Goal: Information Seeking & Learning: Learn about a topic

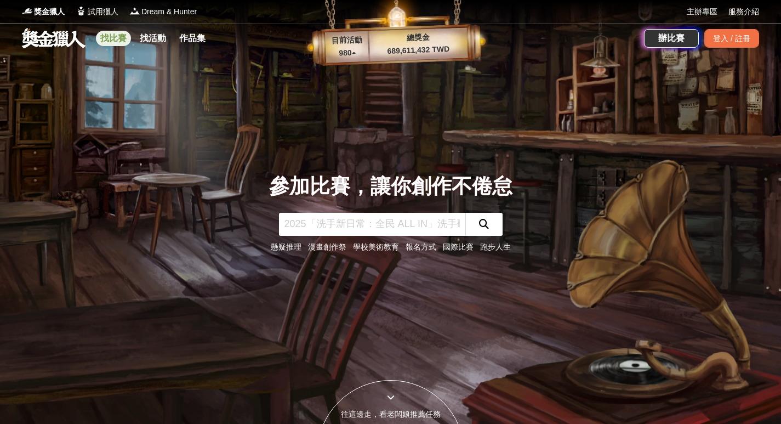
click at [102, 38] on link "找比賽" at bounding box center [113, 38] width 35 height 15
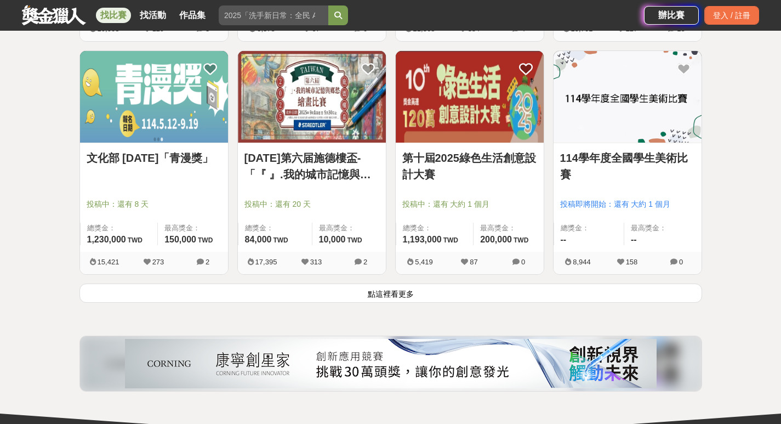
scroll to position [1370, 0]
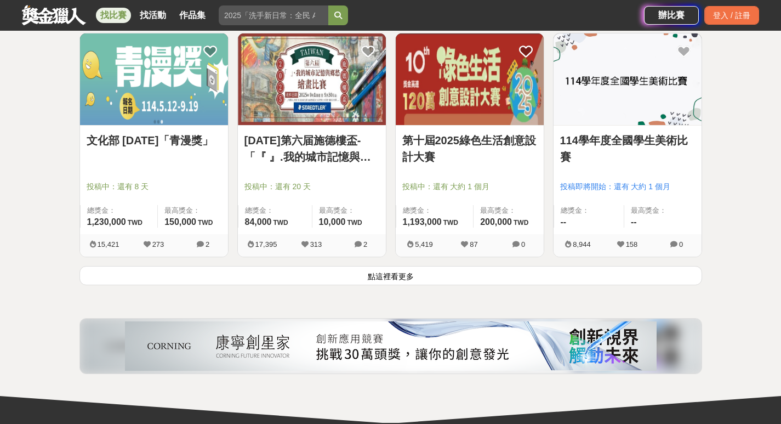
click at [411, 274] on button "點這裡看更多" at bounding box center [390, 275] width 623 height 19
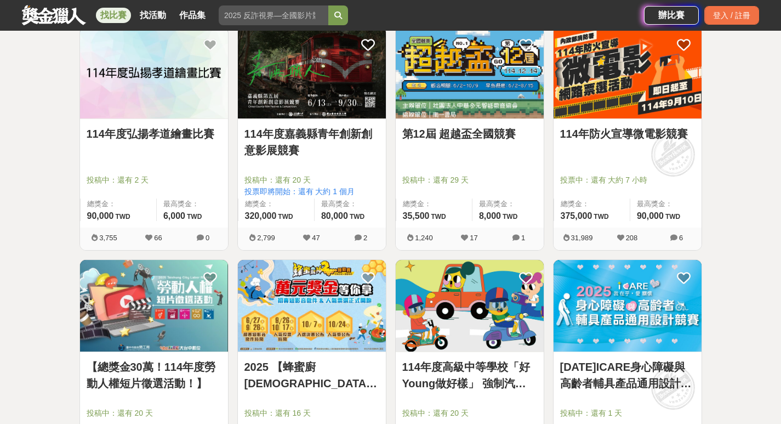
scroll to position [2521, 0]
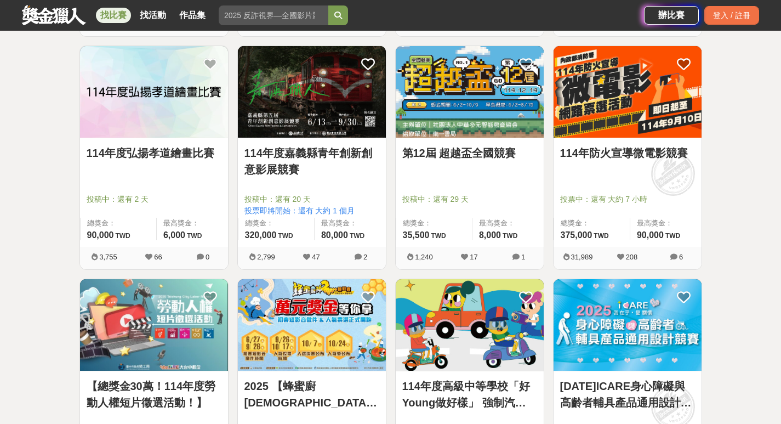
click at [155, 149] on link "114年度弘揚孝道繪畫比賽" at bounding box center [154, 153] width 135 height 16
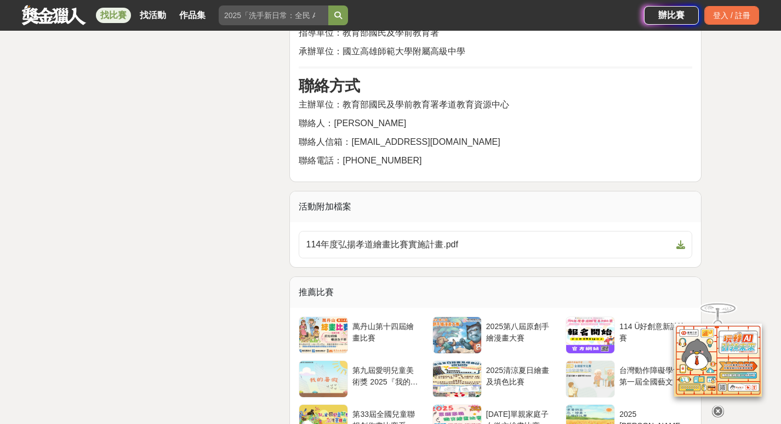
scroll to position [2192, 0]
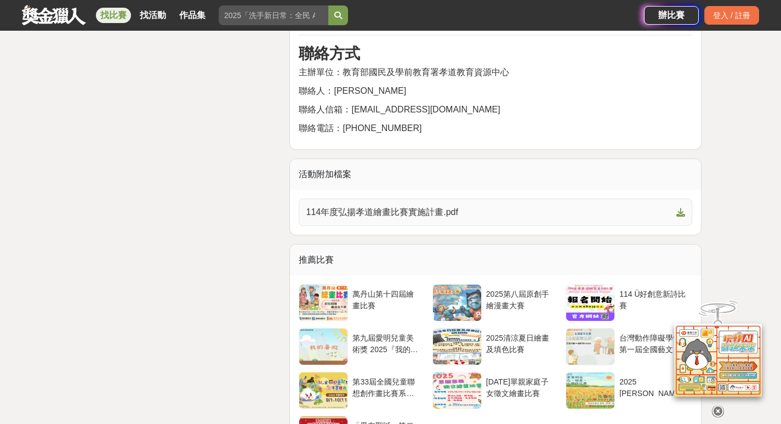
click at [682, 208] on icon at bounding box center [680, 212] width 9 height 9
click at [361, 288] on div "萬丹山第十四屆繪畫比賽" at bounding box center [386, 298] width 69 height 21
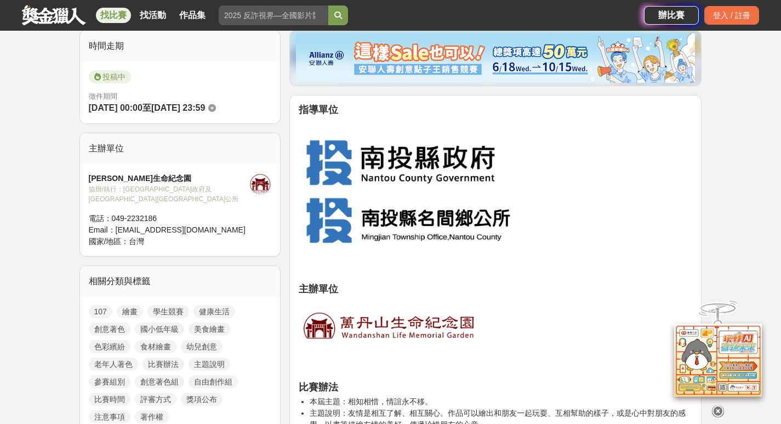
scroll to position [55, 0]
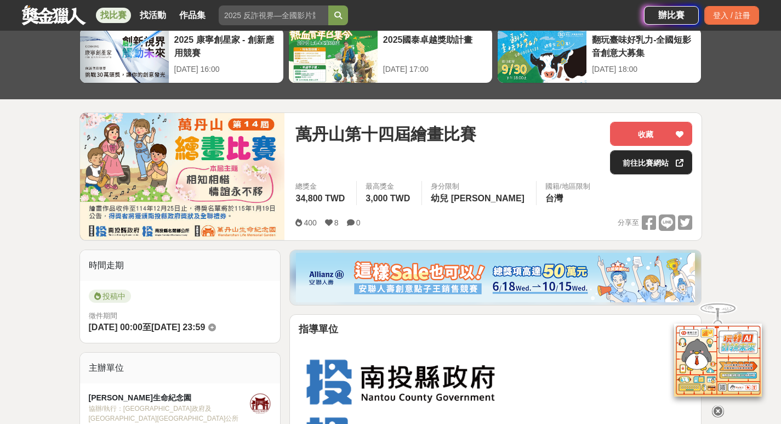
click at [649, 163] on link "前往比賽網站" at bounding box center [651, 162] width 82 height 24
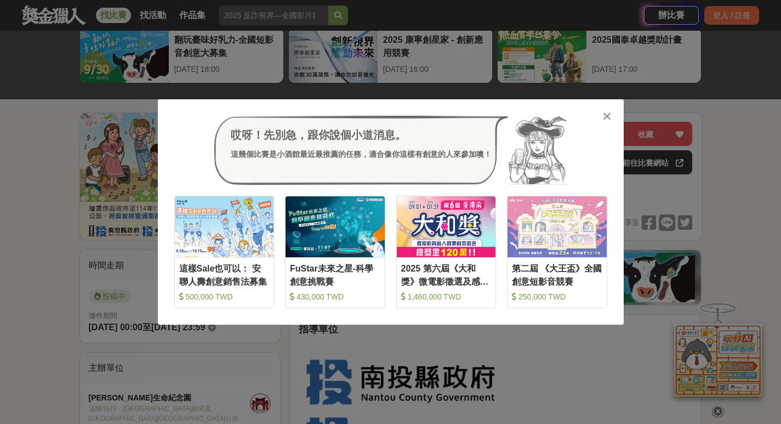
click at [608, 116] on icon at bounding box center [607, 116] width 8 height 11
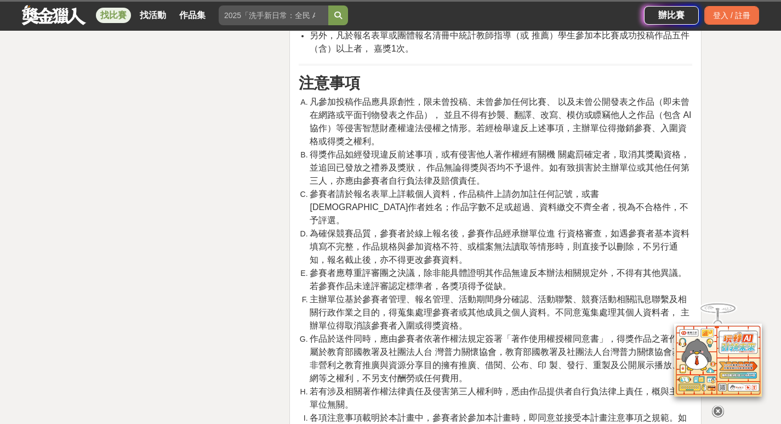
scroll to position [1642, 0]
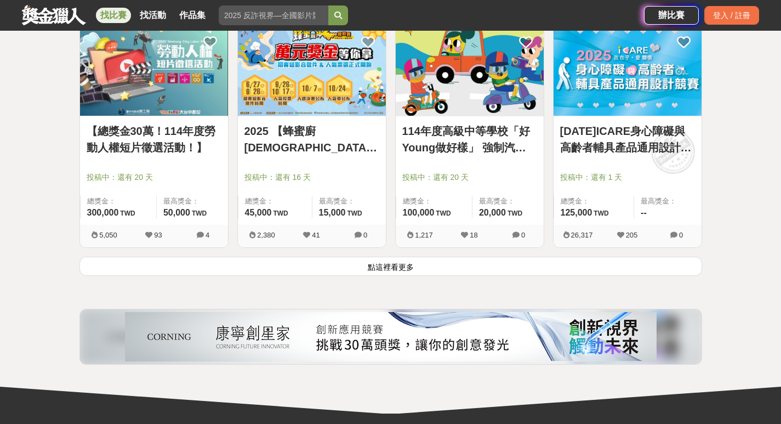
scroll to position [2795, 0]
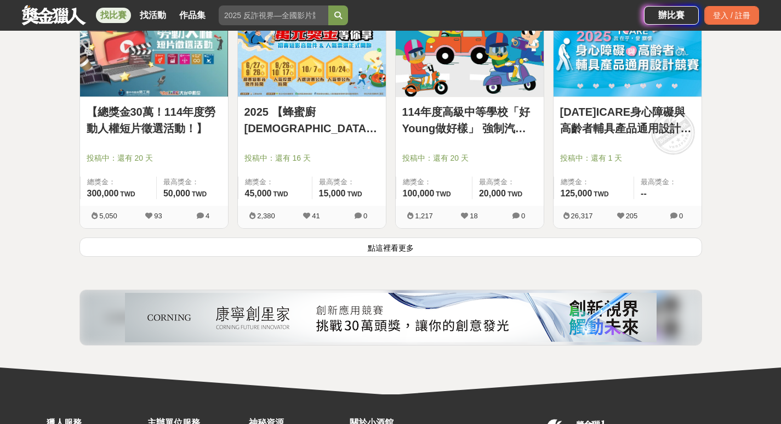
click at [407, 246] on button "點這裡看更多" at bounding box center [390, 246] width 623 height 19
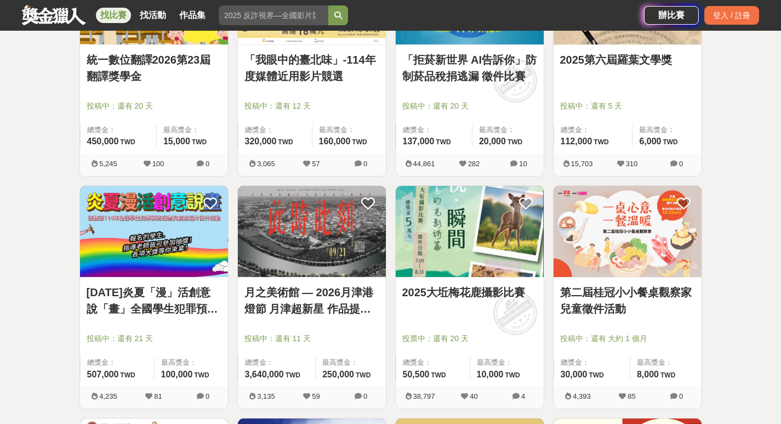
scroll to position [3617, 0]
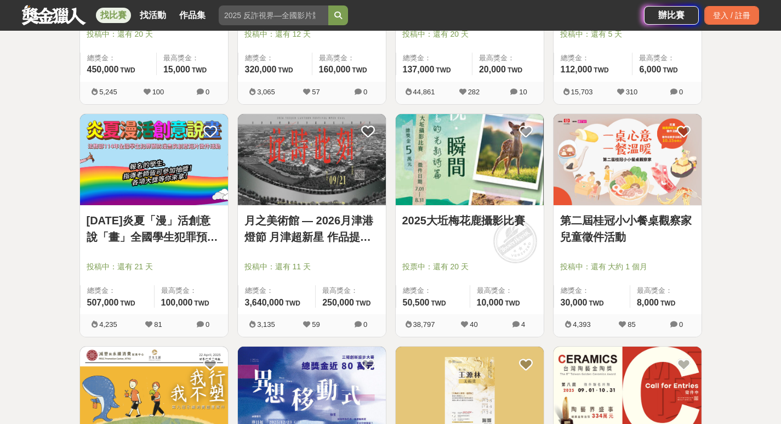
click at [168, 229] on link "114年炎夏「漫」活創意說「畫」全國學生犯罪預防漫畫與創意短片徵件" at bounding box center [154, 228] width 135 height 33
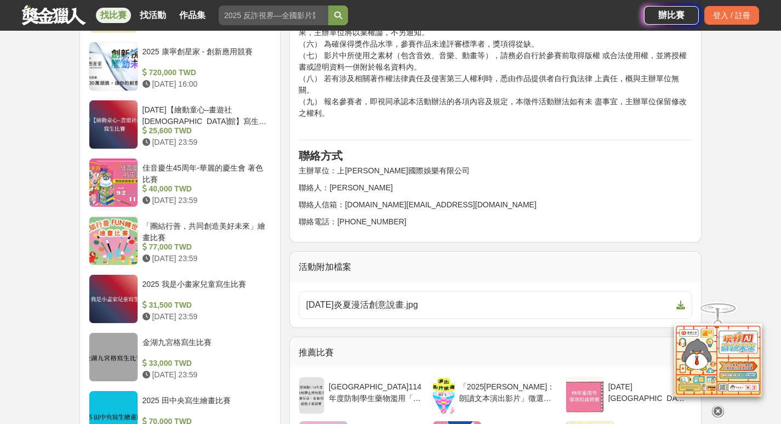
scroll to position [1151, 0]
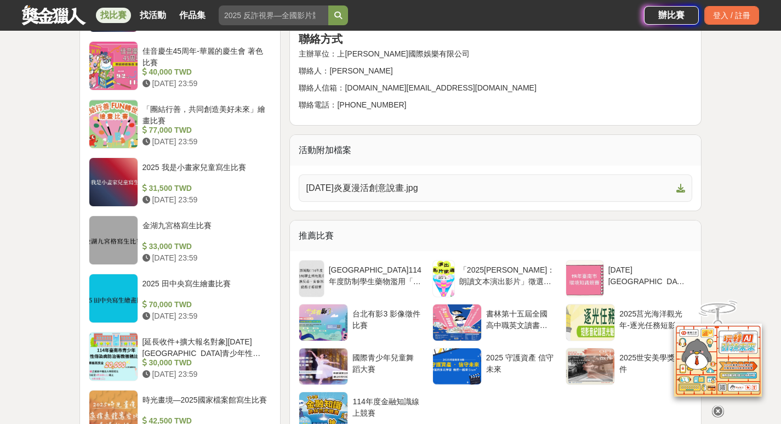
click at [680, 187] on icon at bounding box center [680, 188] width 9 height 9
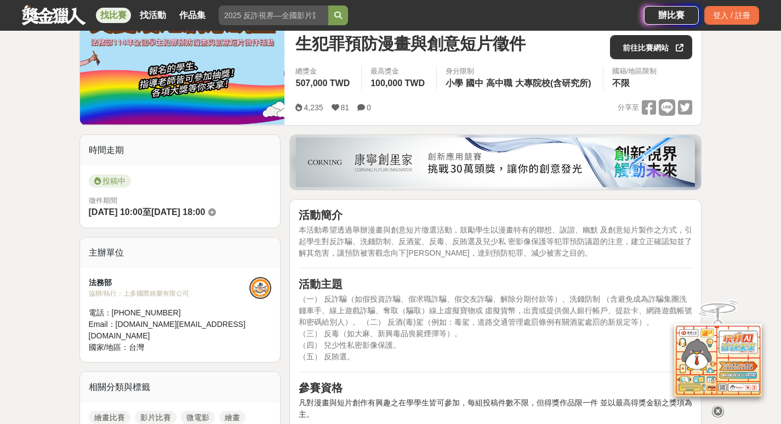
scroll to position [110, 0]
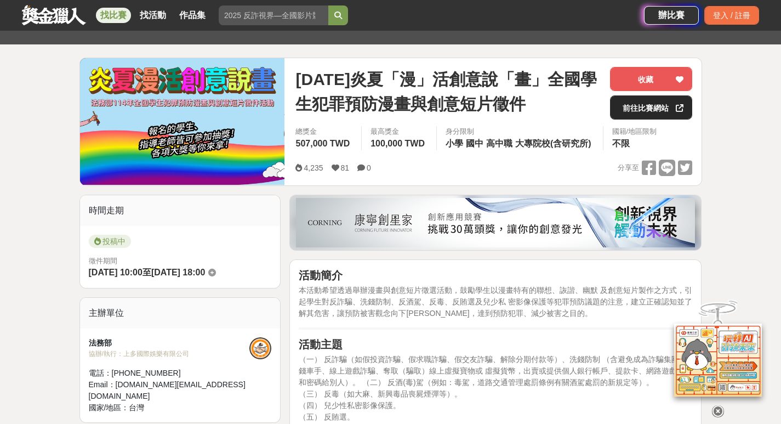
click at [646, 105] on link "前往比賽網站" at bounding box center [651, 107] width 82 height 24
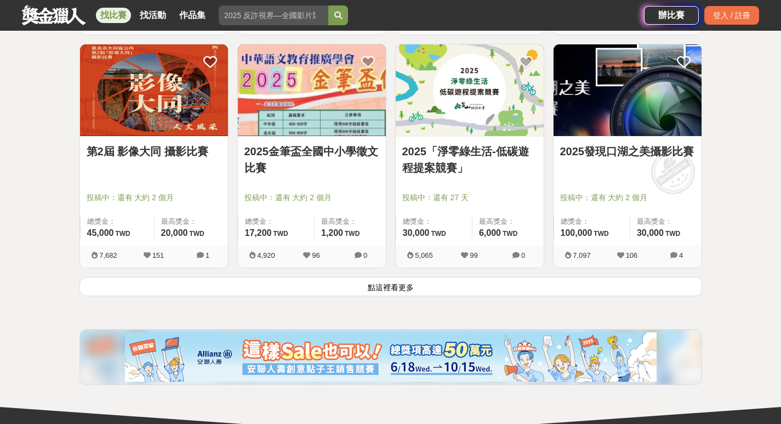
scroll to position [4166, 0]
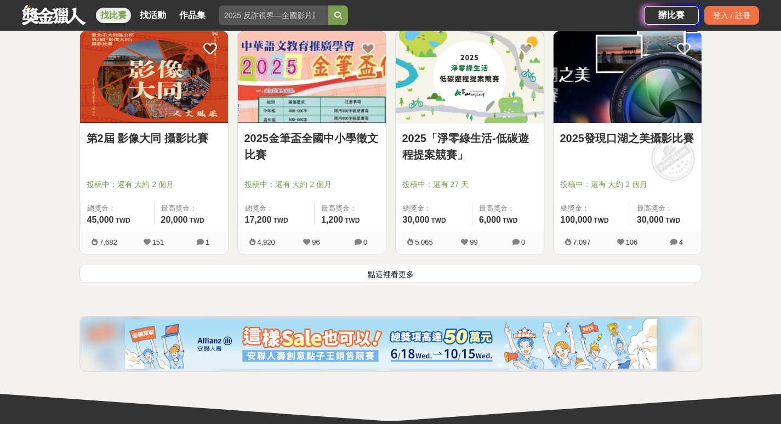
click at [400, 277] on button "點這裡看更多" at bounding box center [390, 273] width 623 height 19
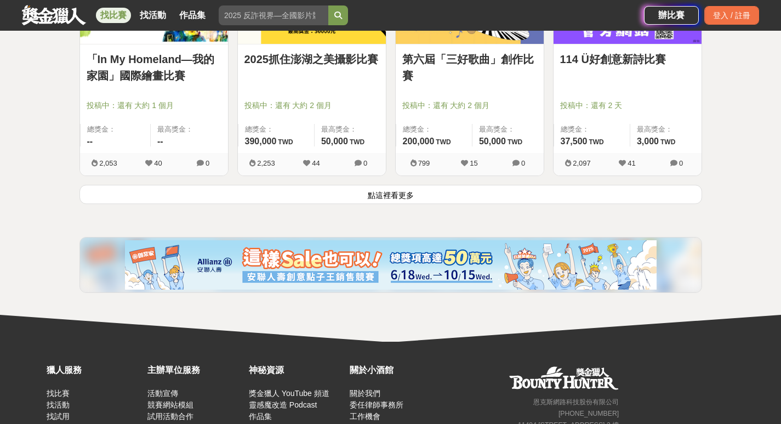
scroll to position [5645, 0]
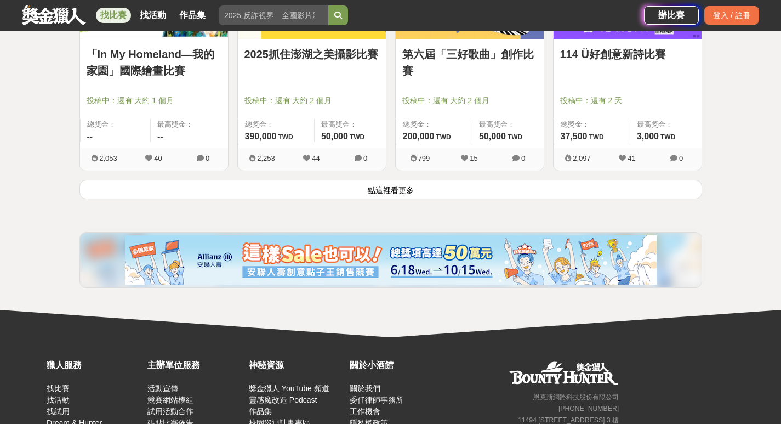
click at [376, 190] on button "點這裡看更多" at bounding box center [390, 189] width 623 height 19
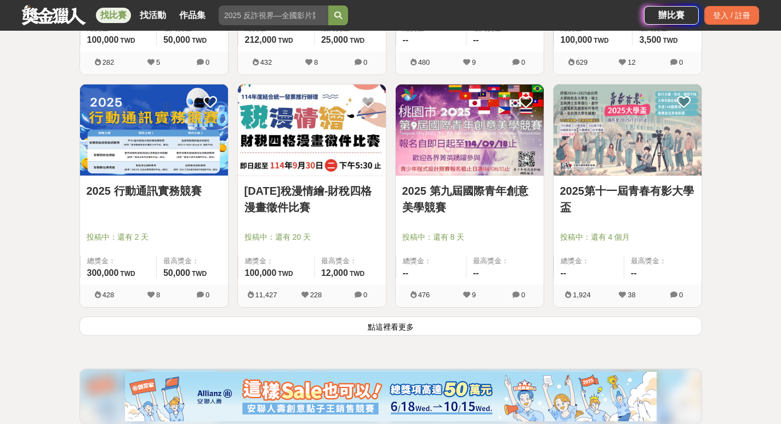
scroll to position [6906, 0]
click at [396, 326] on button "點這裡看更多" at bounding box center [390, 325] width 623 height 19
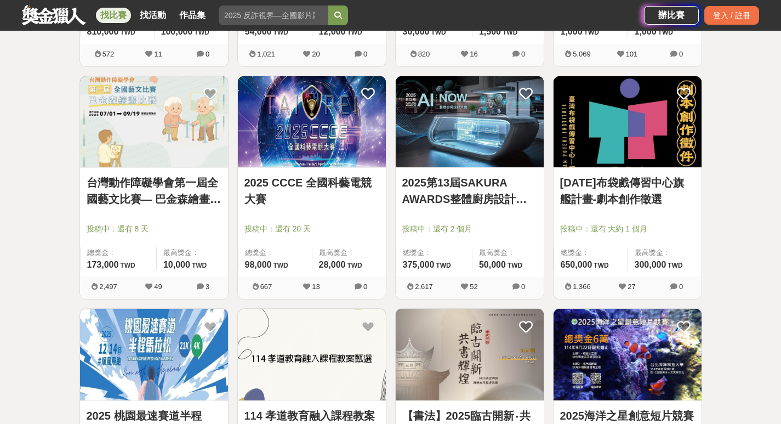
scroll to position [7619, 0]
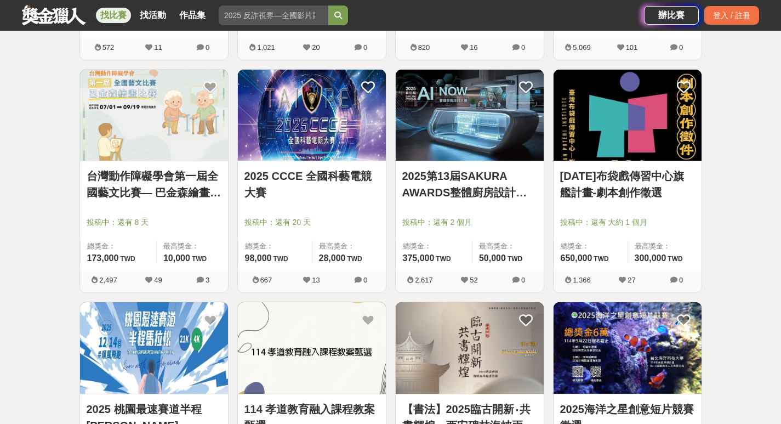
click at [151, 150] on img at bounding box center [154, 116] width 148 height 92
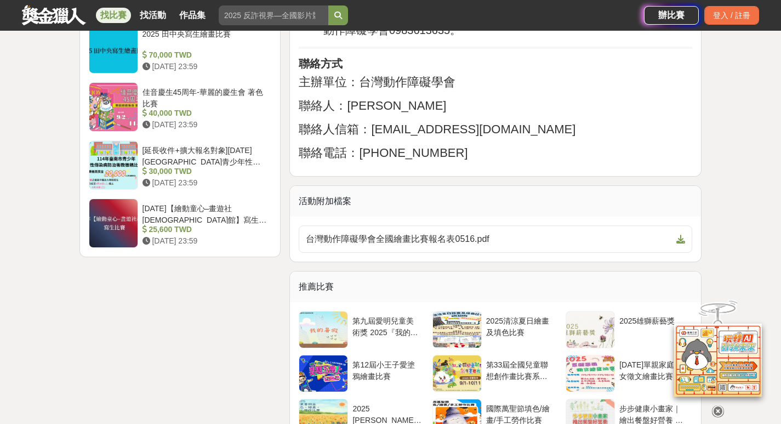
scroll to position [1425, 0]
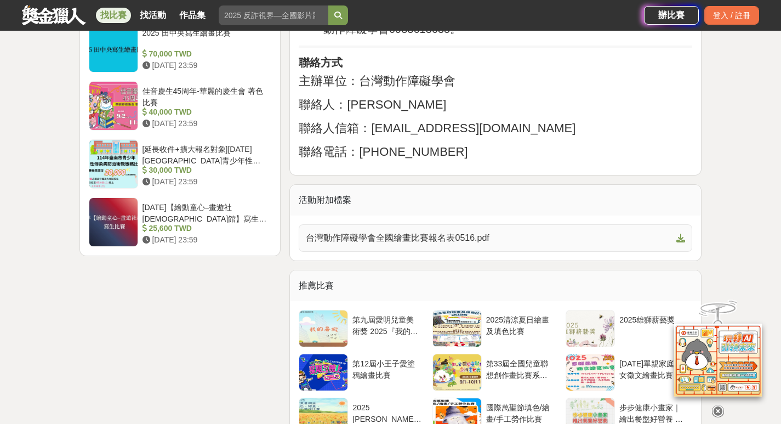
click at [400, 244] on span "台灣動作障礙學會全國繪畫比賽報名表0516.pdf" at bounding box center [489, 237] width 366 height 13
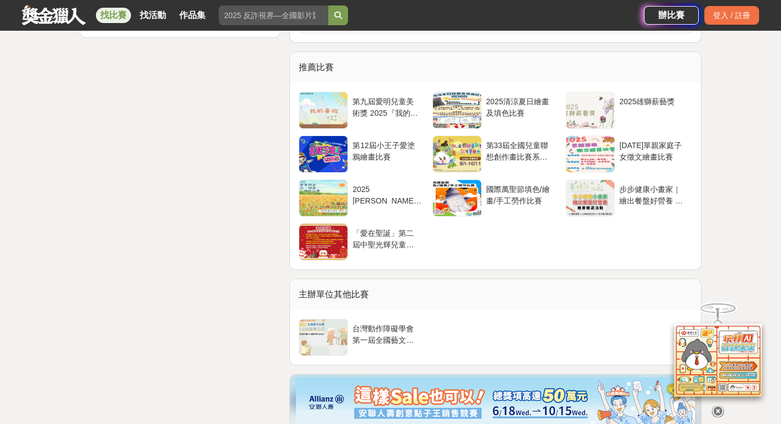
scroll to position [1644, 0]
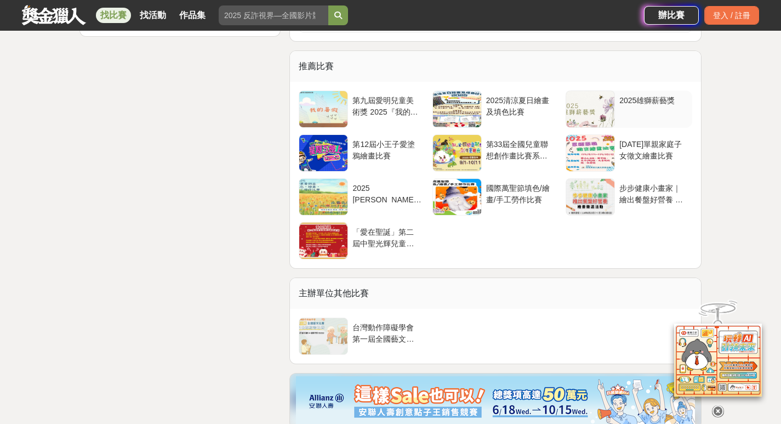
click at [628, 116] on div "2025雄獅薪藝獎" at bounding box center [653, 105] width 69 height 21
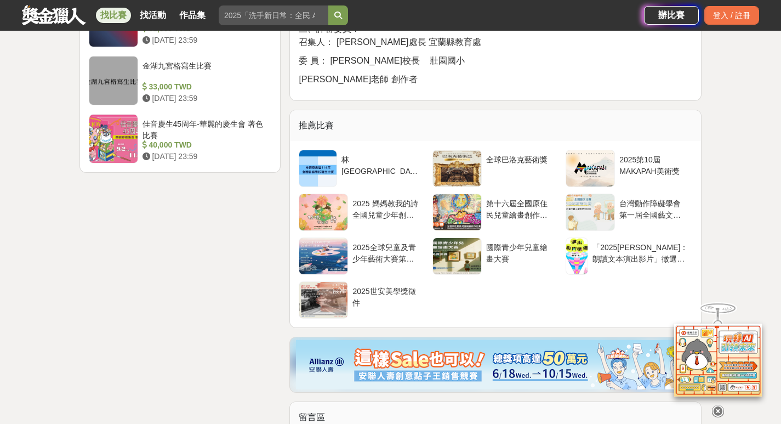
scroll to position [1480, 0]
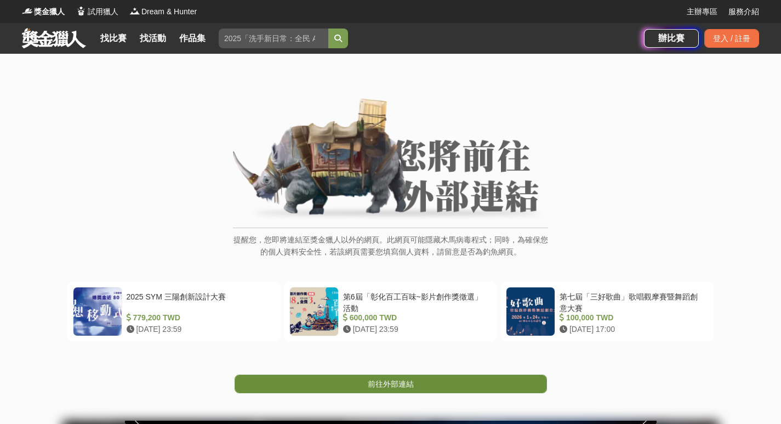
click at [386, 388] on span "前往外部連結" at bounding box center [391, 383] width 46 height 9
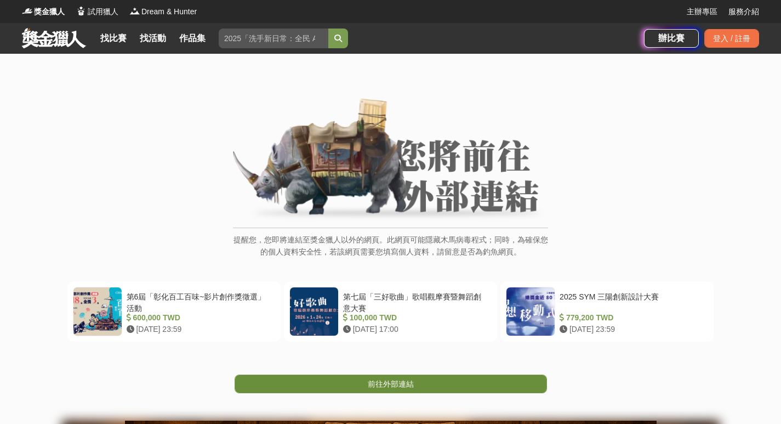
click at [366, 379] on link "前往外部連結" at bounding box center [391, 383] width 312 height 19
